Goal: Download file/media

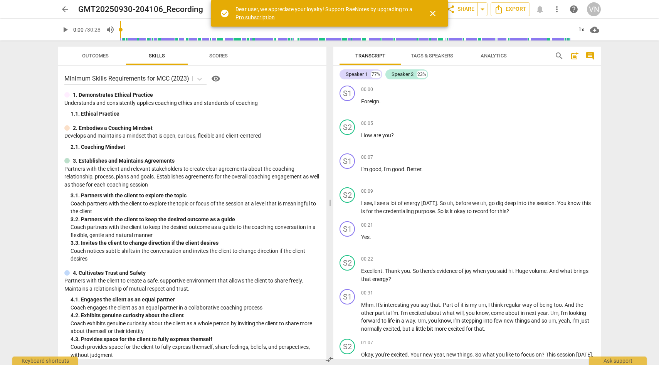
drag, startPoint x: 597, startPoint y: 95, endPoint x: 601, endPoint y: 76, distance: 20.2
click at [601, 76] on div "Transcript Tags & Speakers Analytics search post_add comment Speaker 1 77% Spea…" at bounding box center [468, 202] width 277 height 325
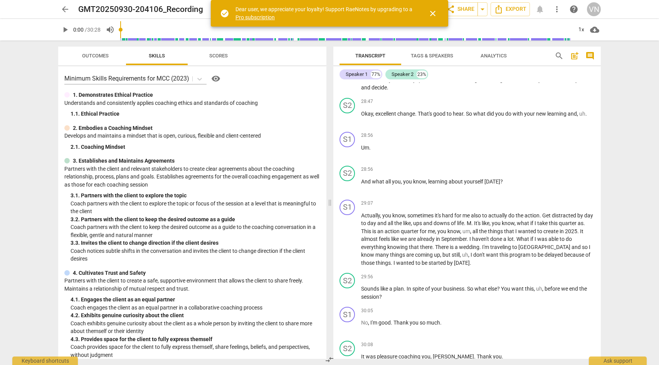
scroll to position [3222, 0]
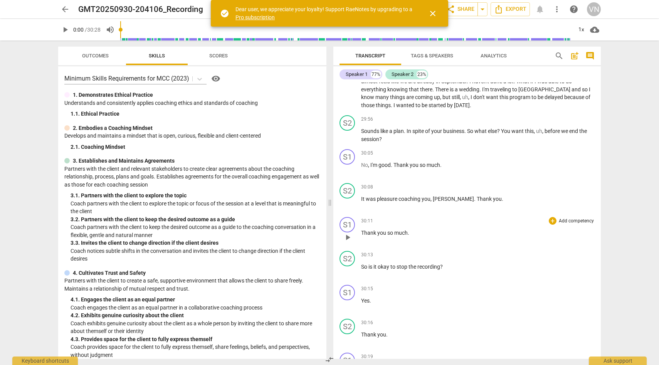
drag, startPoint x: 601, startPoint y: 337, endPoint x: 594, endPoint y: 258, distance: 79.0
click at [594, 258] on div "Transcript Tags & Speakers Analytics search post_add comment Speaker 1 77% Spea…" at bounding box center [468, 202] width 277 height 325
click at [217, 82] on span "visibility" at bounding box center [215, 78] width 9 height 9
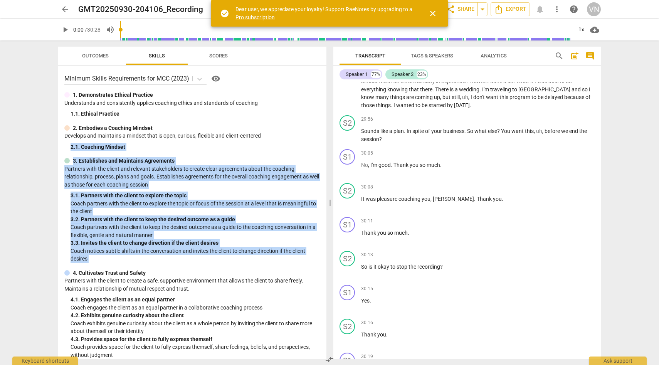
drag, startPoint x: 323, startPoint y: 138, endPoint x: 325, endPoint y: 265, distance: 127.3
click at [325, 265] on div "Minimum Skills Requirements for MCC (2023) visibility 1. Demonstrates Ethical P…" at bounding box center [192, 212] width 268 height 293
click at [314, 155] on div "Minimum Skills Requirements for MCC (2023) visibility 1. Demonstrates Ethical P…" at bounding box center [192, 212] width 268 height 293
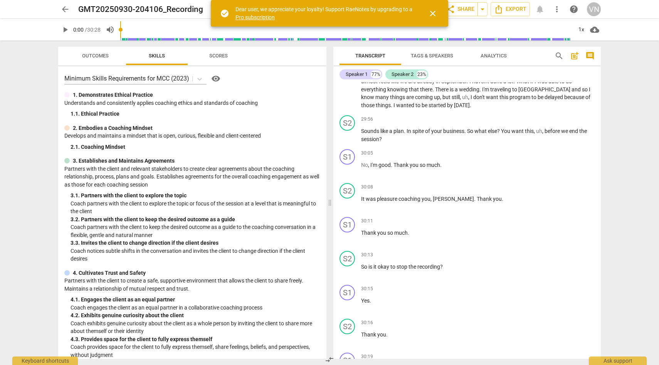
click at [327, 173] on div "Outcomes Skills Scores Minimum Skills Requirements for MCC (2023) visibility 1.…" at bounding box center [191, 202] width 278 height 325
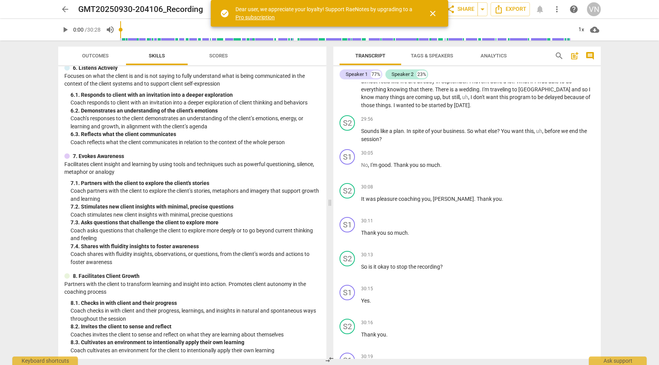
scroll to position [430, 0]
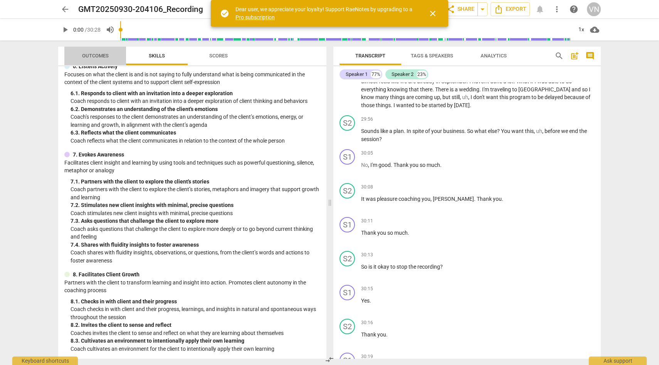
click at [111, 57] on span "Outcomes" at bounding box center [95, 56] width 45 height 10
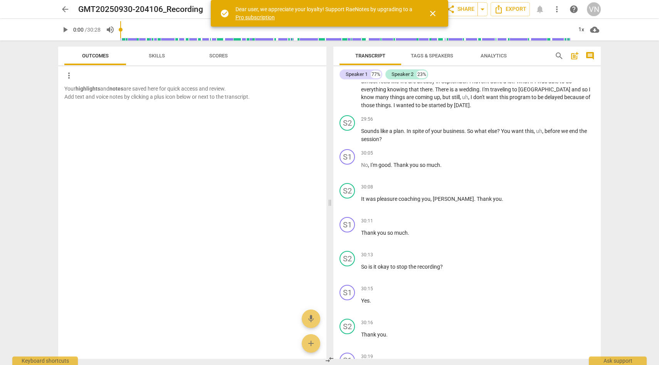
click at [151, 55] on span "Skills" at bounding box center [157, 56] width 16 height 6
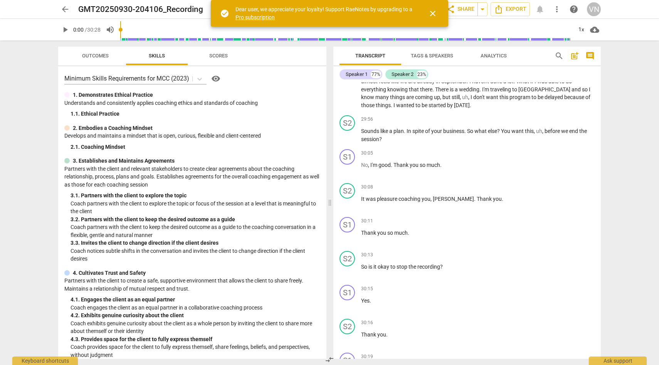
click at [216, 56] on span "Scores" at bounding box center [218, 56] width 19 height 6
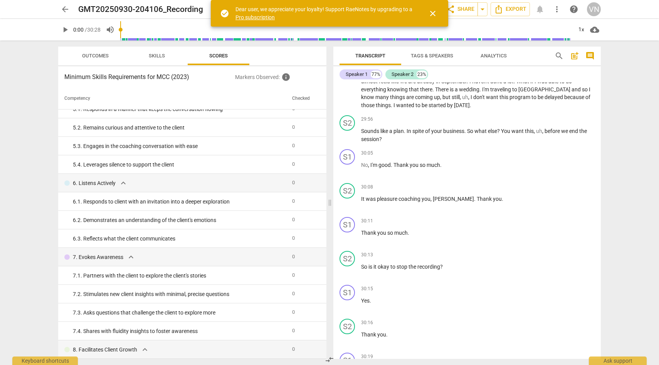
scroll to position [272, 0]
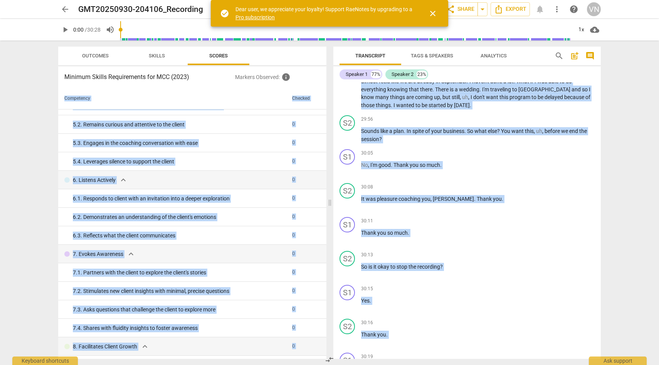
drag, startPoint x: 324, startPoint y: 175, endPoint x: 327, endPoint y: 357, distance: 182.8
click at [327, 357] on div "Outcomes Skills Scores Minimum Skills Requirements for MCC (2023) Markers Obser…" at bounding box center [329, 202] width 555 height 325
click at [603, 127] on div "Transcript Tags & Speakers Analytics search post_add comment Speaker 1 77% Spea…" at bounding box center [468, 202] width 277 height 325
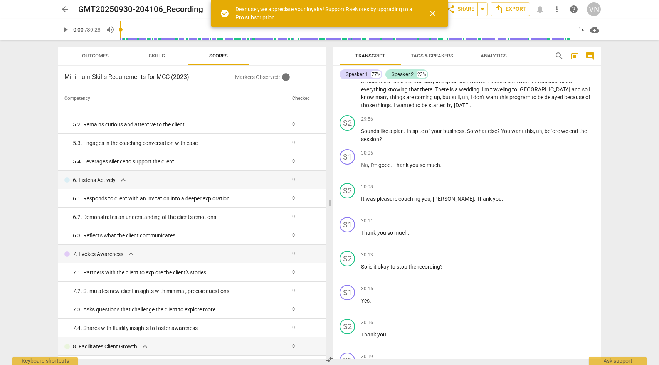
click at [434, 16] on span "close" at bounding box center [432, 13] width 9 height 9
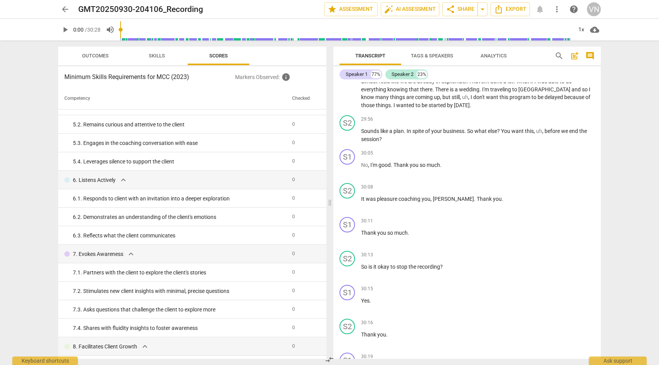
scroll to position [0, 0]
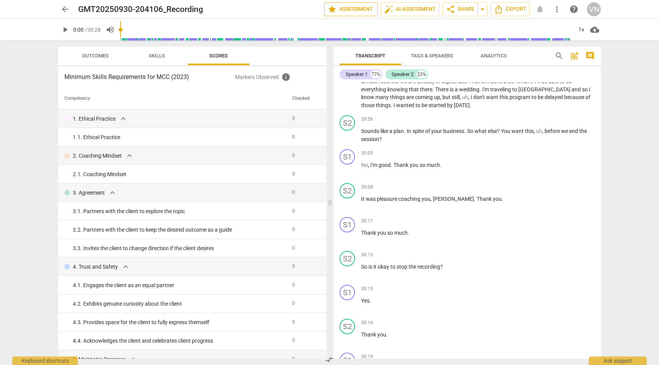
click at [342, 7] on span "star Assessment" at bounding box center [351, 9] width 47 height 9
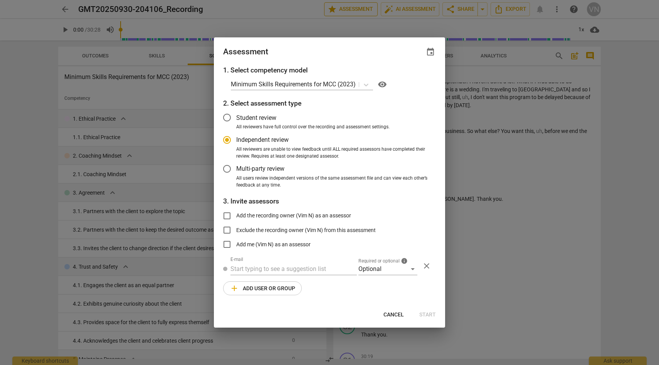
radio input "false"
click at [268, 123] on label "Student review" at bounding box center [324, 117] width 212 height 19
click at [236, 123] on input "Student review" at bounding box center [227, 117] width 19 height 19
click at [388, 221] on div "Add the recording owner (Vim N) as an assessor Exclude the recording owner (Vim…" at bounding box center [329, 230] width 213 height 47
click at [334, 265] on input "text" at bounding box center [294, 269] width 126 height 12
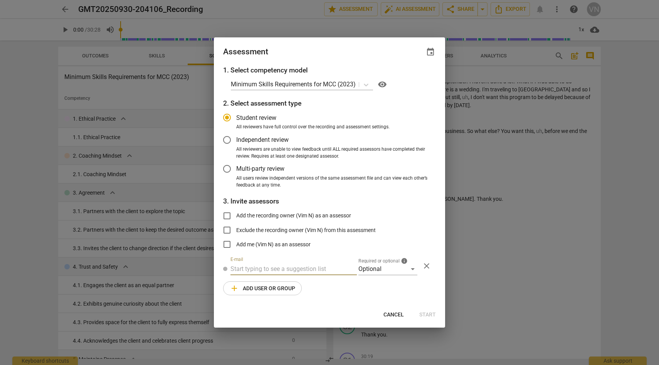
click at [430, 267] on span "close" at bounding box center [426, 265] width 9 height 9
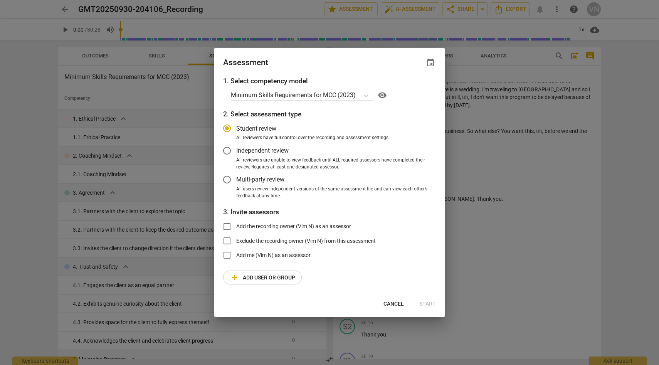
radio input "false"
click at [230, 152] on input "Independent review" at bounding box center [227, 151] width 19 height 19
radio input "false"
click at [228, 180] on input "Multi-party review" at bounding box center [227, 179] width 19 height 19
click at [293, 92] on p "Minimum Skills Requirements for MCC (2023)" at bounding box center [293, 95] width 125 height 9
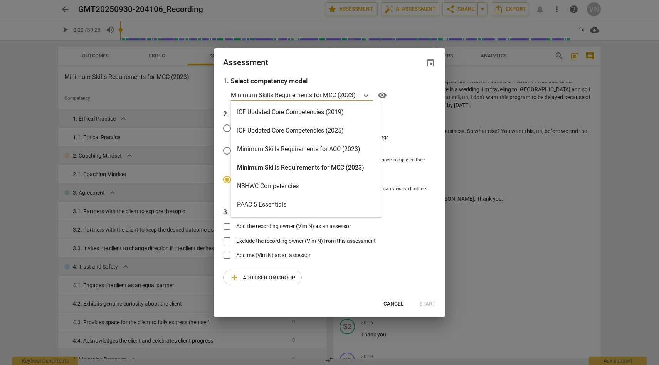
scroll to position [147, 0]
click at [331, 165] on div "Minimum Skills Requirements for MCC (2023)" at bounding box center [306, 169] width 151 height 19
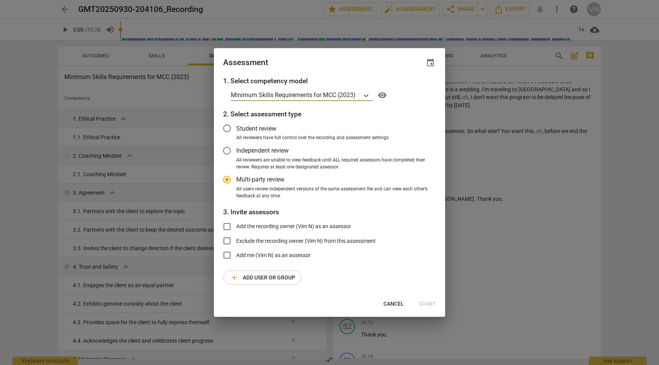
radio input "false"
click at [240, 129] on span "Student review" at bounding box center [256, 128] width 40 height 9
click at [236, 129] on input "Student review" at bounding box center [227, 128] width 19 height 19
radio input "false"
click at [230, 152] on input "Independent review" at bounding box center [227, 151] width 19 height 19
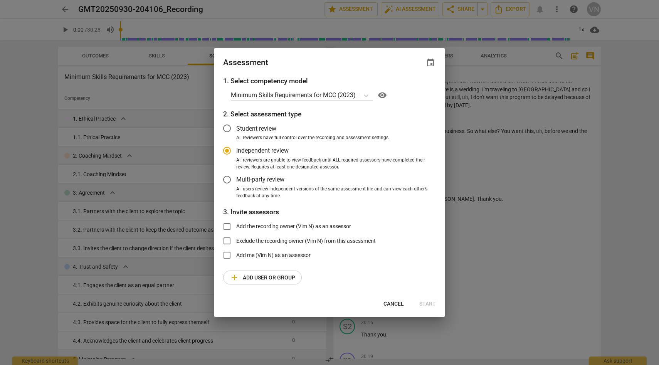
radio input "false"
click at [228, 183] on input "Multi-party review" at bounding box center [227, 179] width 19 height 19
radio input "false"
click at [230, 123] on input "Student review" at bounding box center [227, 128] width 19 height 19
radio input "false"
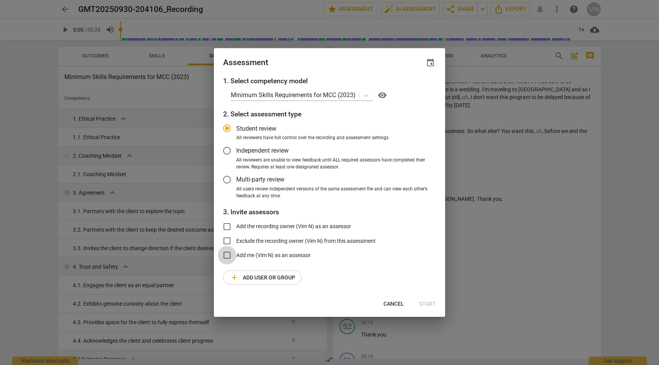
click at [228, 257] on input "Add me (Vim N) as an assessor" at bounding box center [227, 255] width 19 height 19
checkbox input "true"
click at [428, 304] on span "Start" at bounding box center [428, 304] width 17 height 8
radio input "false"
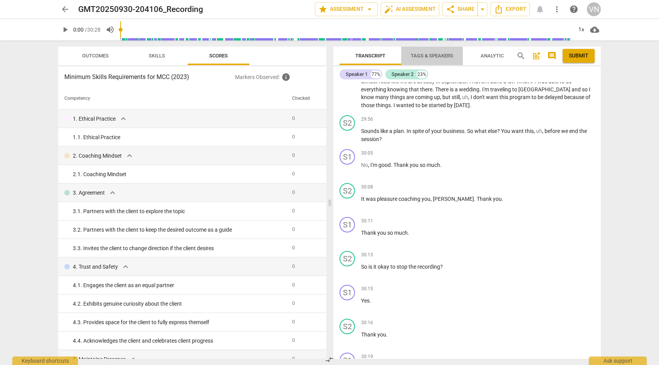
click at [439, 58] on span "Tags & Speakers" at bounding box center [432, 56] width 42 height 6
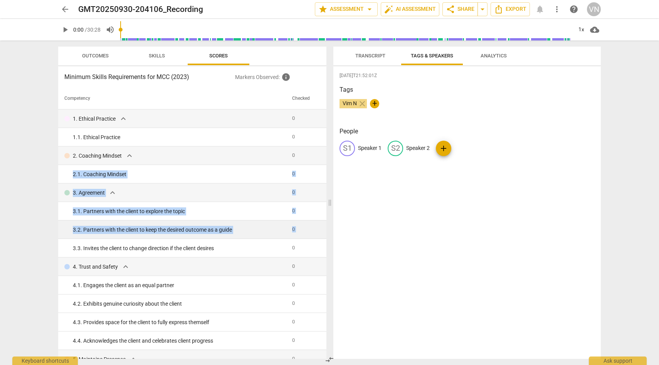
drag, startPoint x: 323, startPoint y: 162, endPoint x: 321, endPoint y: 225, distance: 62.9
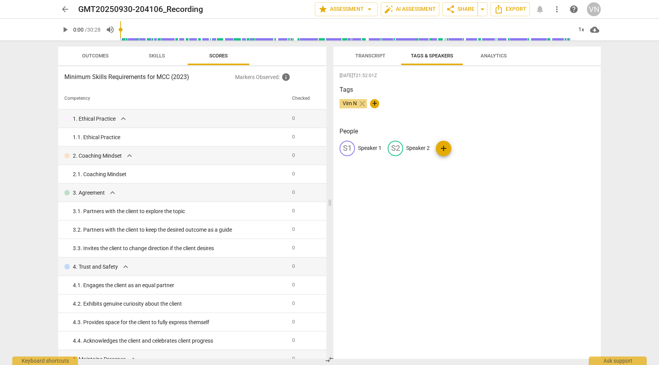
click at [541, 94] on h3 "Tags" at bounding box center [467, 89] width 255 height 9
click at [510, 10] on span "Export" at bounding box center [510, 9] width 32 height 9
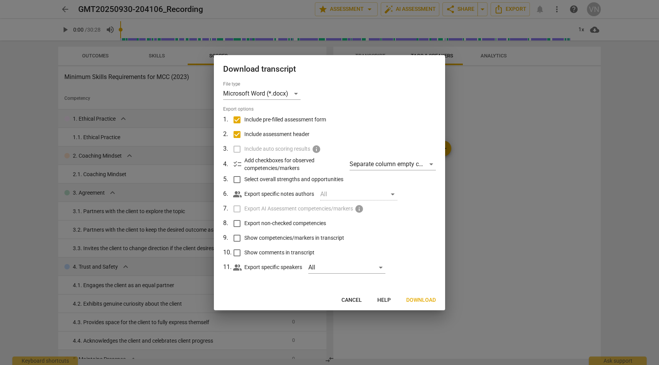
click at [424, 226] on label "Export non-checked competencies" at bounding box center [329, 223] width 202 height 15
click at [244, 226] on input "Export non-checked competencies" at bounding box center [237, 223] width 15 height 15
checkbox input "true"
click at [351, 267] on div "All" at bounding box center [346, 267] width 77 height 12
click at [326, 270] on input "checkbox" at bounding box center [321, 267] width 19 height 19
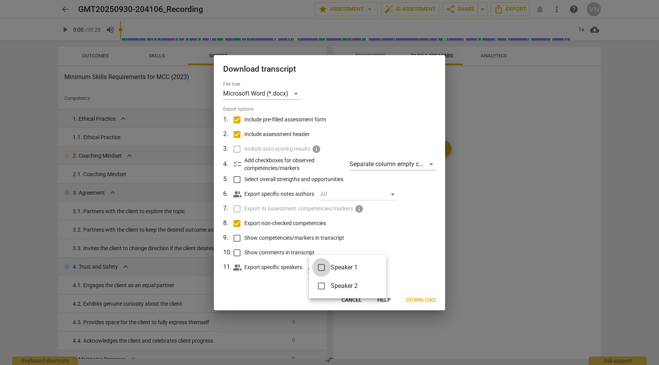
checkbox input "true"
click at [324, 284] on input "checkbox" at bounding box center [321, 286] width 19 height 19
checkbox input "true"
click at [405, 269] on div at bounding box center [329, 182] width 659 height 365
click at [395, 192] on div "All" at bounding box center [358, 194] width 77 height 12
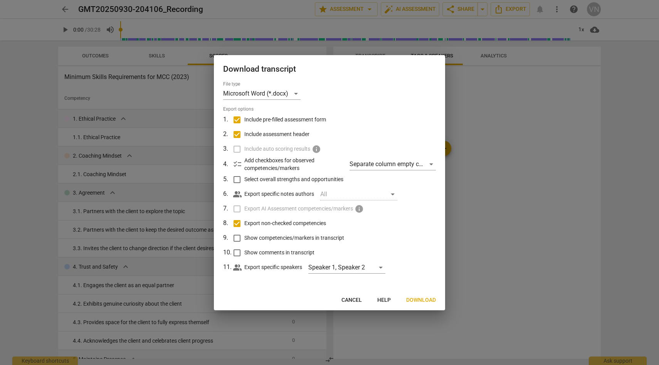
click at [389, 196] on div "All" at bounding box center [358, 194] width 77 height 12
click at [407, 218] on label "Export non-checked competencies" at bounding box center [329, 223] width 202 height 15
click at [244, 218] on input "Export non-checked competencies" at bounding box center [237, 223] width 15 height 15
click at [233, 221] on input "Export non-checked competencies" at bounding box center [237, 223] width 15 height 15
checkbox input "true"
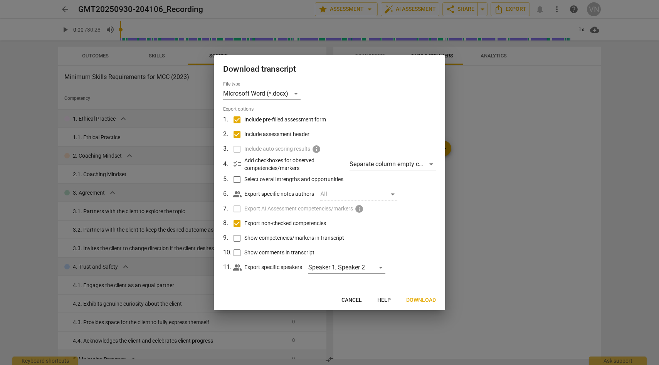
click at [239, 238] on input "Show competencies/markers in transcript" at bounding box center [237, 238] width 15 height 15
checkbox input "true"
click at [429, 299] on span "Download" at bounding box center [421, 301] width 30 height 8
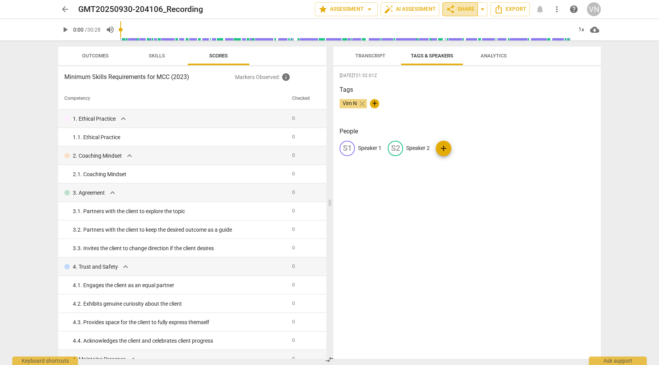
click at [460, 9] on span "share Share" at bounding box center [460, 9] width 29 height 9
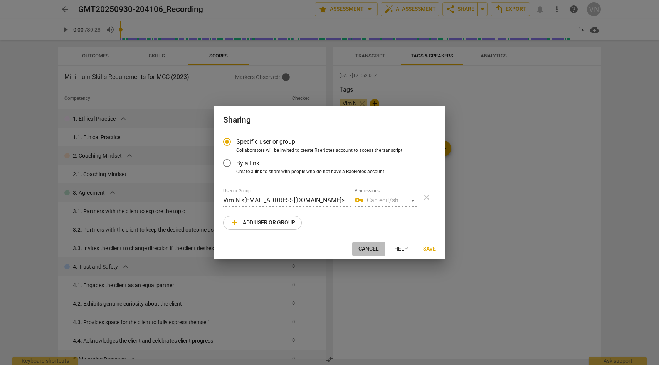
click at [362, 251] on span "Cancel" at bounding box center [369, 249] width 20 height 8
radio input "false"
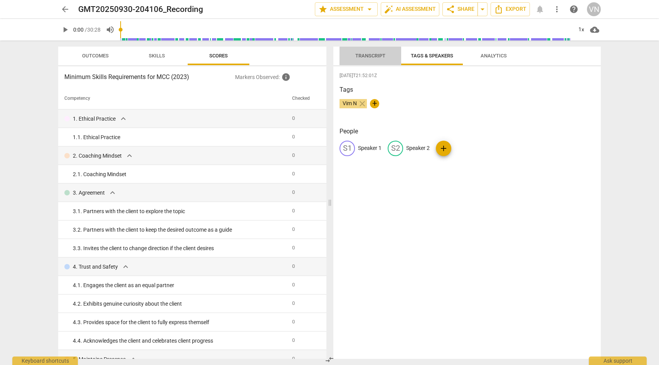
click at [359, 57] on span "Transcript" at bounding box center [371, 56] width 30 height 6
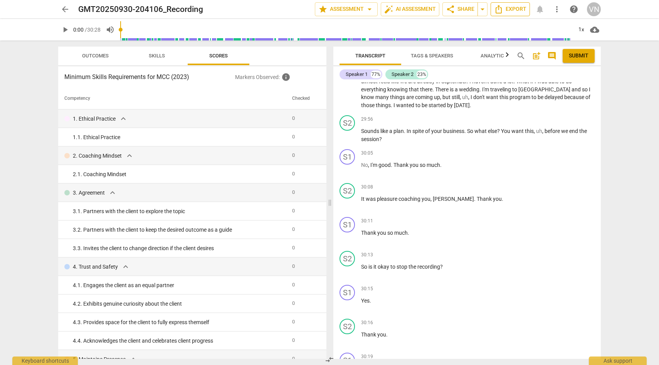
click at [511, 9] on span "Export" at bounding box center [510, 9] width 32 height 9
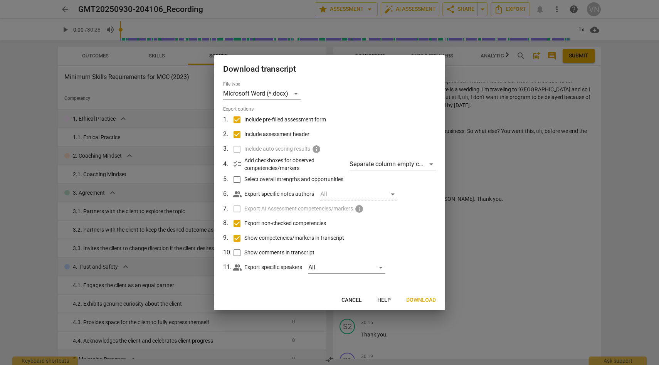
click at [238, 221] on input "Export non-checked competencies" at bounding box center [237, 223] width 15 height 15
checkbox input "false"
click at [237, 239] on input "Show competencies/markers in transcript" at bounding box center [237, 238] width 15 height 15
checkbox input "false"
click at [236, 135] on input "Include assessment header" at bounding box center [237, 134] width 15 height 15
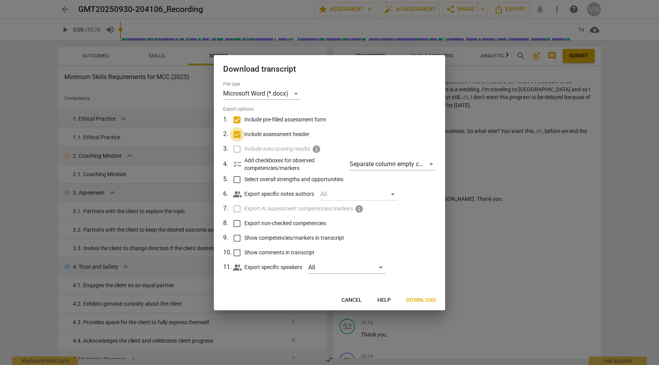
checkbox input "false"
click at [237, 110] on span "Export options" at bounding box center [329, 109] width 213 height 7
click at [378, 164] on div "Separate column empty checkboxes" at bounding box center [393, 164] width 86 height 12
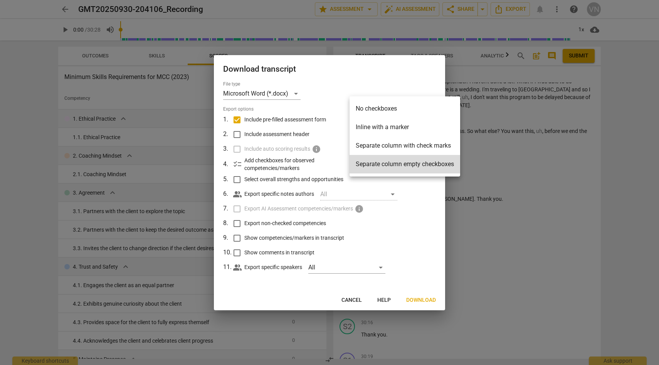
click at [378, 164] on li "Separate column empty checkboxes" at bounding box center [405, 164] width 111 height 19
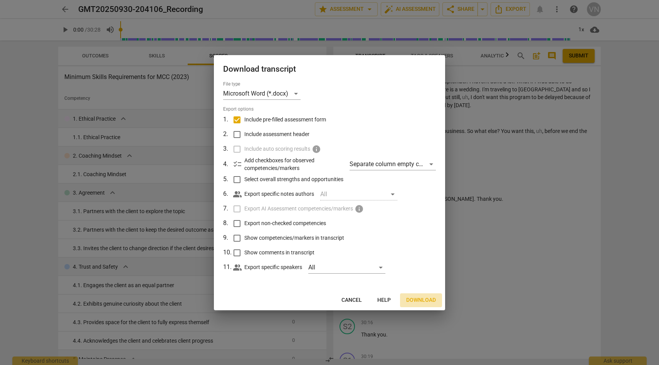
click at [426, 300] on span "Download" at bounding box center [421, 301] width 30 height 8
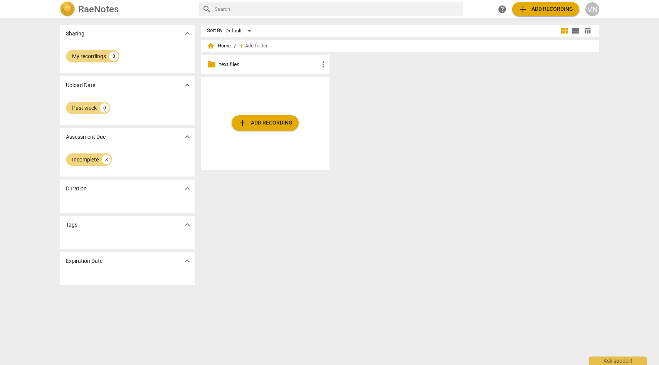
click at [437, 93] on div "add Add recording" at bounding box center [403, 126] width 405 height 99
